Goal: Find specific page/section: Find specific page/section

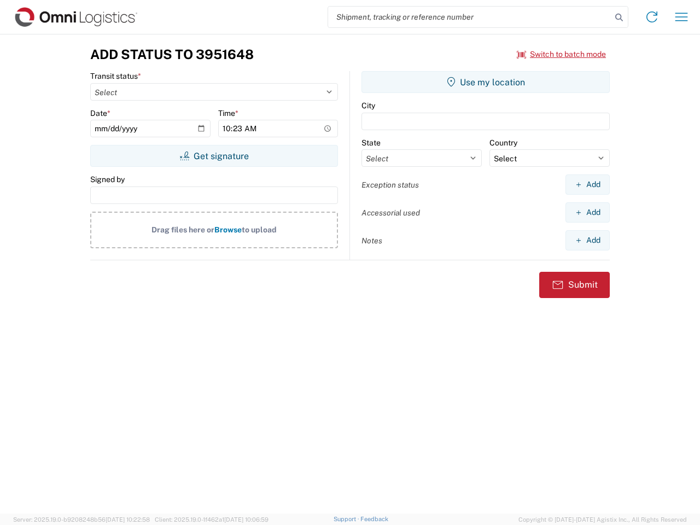
click at [470, 17] on input "search" at bounding box center [469, 17] width 283 height 21
click at [619, 17] on icon at bounding box center [618, 17] width 15 height 15
click at [652, 17] on icon at bounding box center [651, 16] width 17 height 17
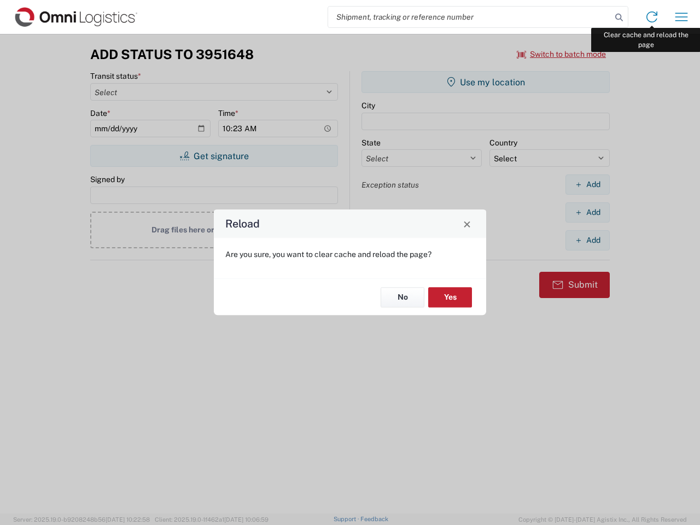
click at [681, 17] on div "Reload Are you sure, you want to clear cache and reload the page? No Yes" at bounding box center [350, 262] width 700 height 525
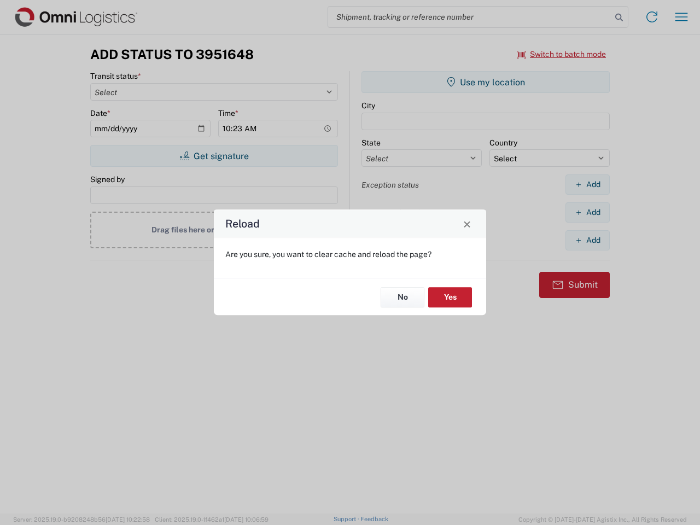
click at [562, 54] on div "Reload Are you sure, you want to clear cache and reload the page? No Yes" at bounding box center [350, 262] width 700 height 525
click at [214, 156] on div "Reload Are you sure, you want to clear cache and reload the page? No Yes" at bounding box center [350, 262] width 700 height 525
click at [486, 82] on div "Reload Are you sure, you want to clear cache and reload the page? No Yes" at bounding box center [350, 262] width 700 height 525
click at [587, 184] on div "Reload Are you sure, you want to clear cache and reload the page? No Yes" at bounding box center [350, 262] width 700 height 525
click at [587, 212] on div "Reload Are you sure, you want to clear cache and reload the page? No Yes" at bounding box center [350, 262] width 700 height 525
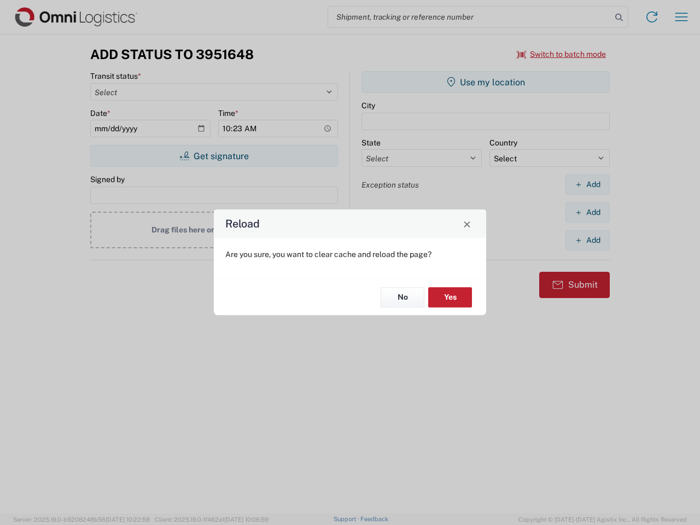
click at [587, 240] on div "Reload Are you sure, you want to clear cache and reload the page? No Yes" at bounding box center [350, 262] width 700 height 525
